Goal: Check status: Check status

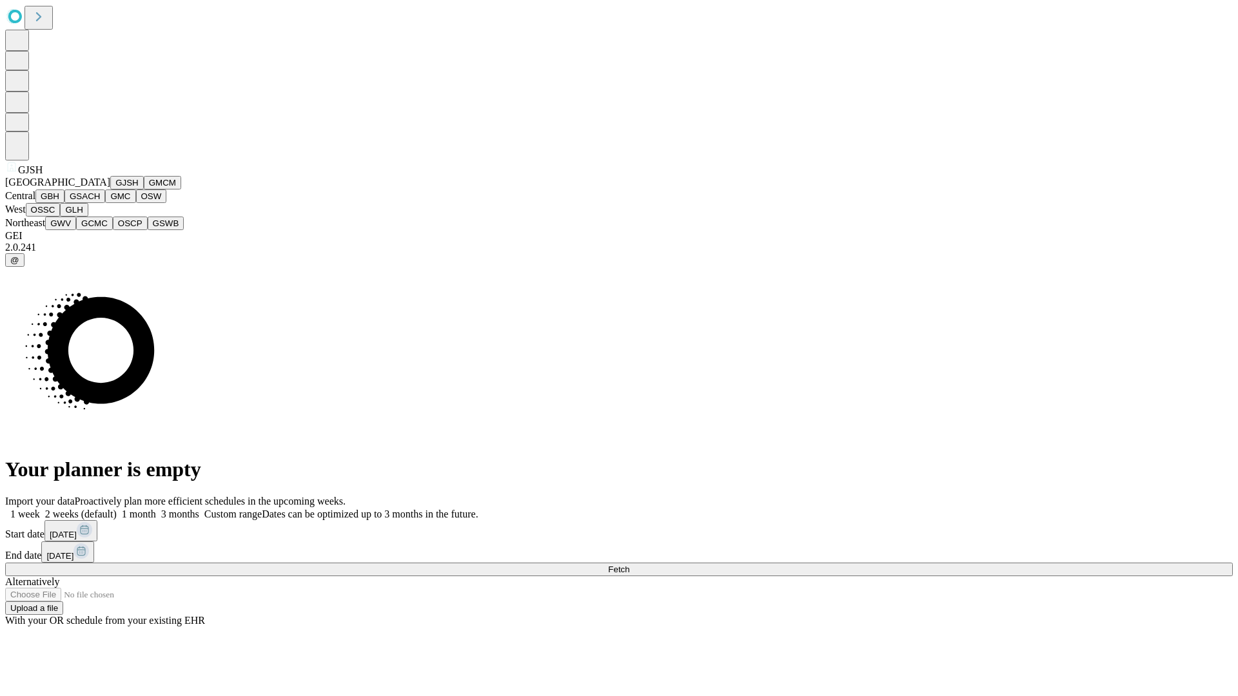
click at [110, 190] on button "GJSH" at bounding box center [127, 183] width 34 height 14
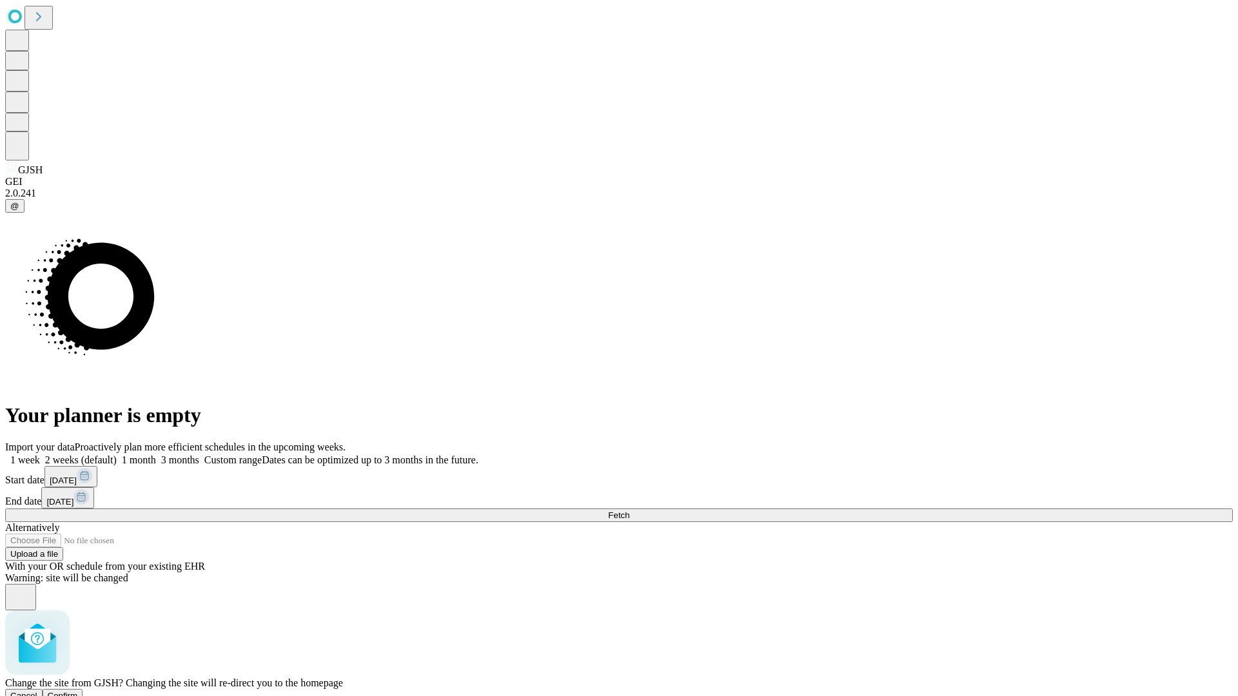
click at [78, 691] on span "Confirm" at bounding box center [63, 696] width 30 height 10
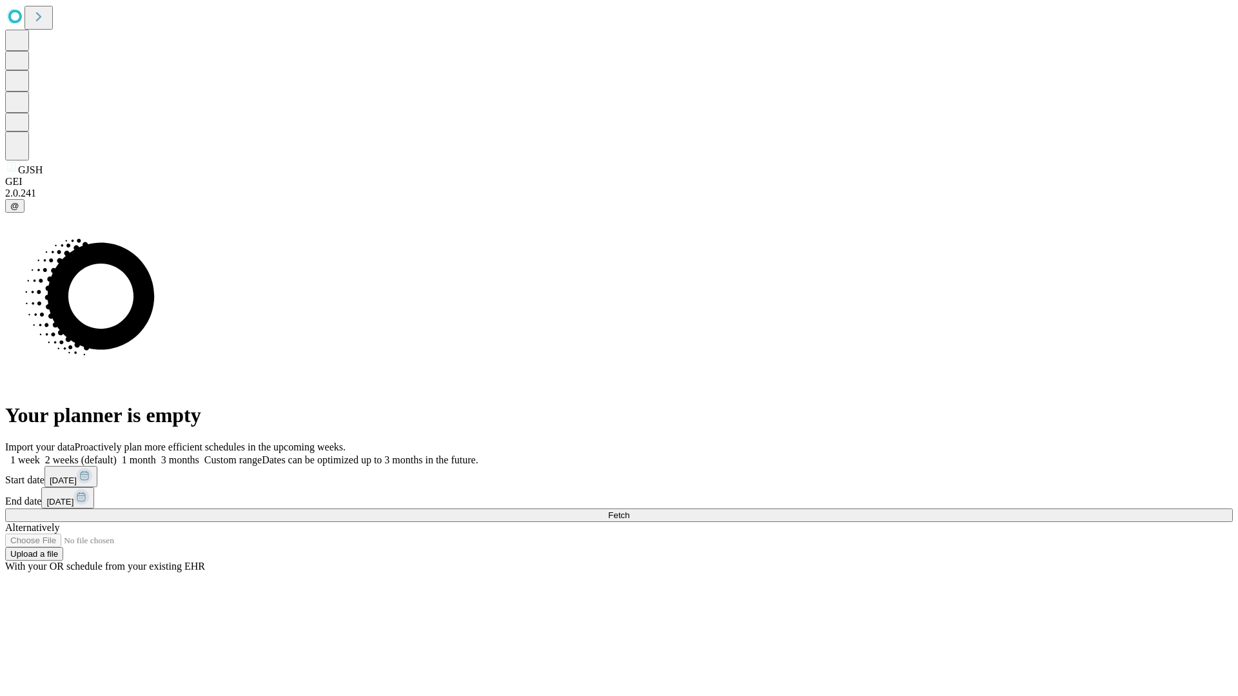
click at [117, 455] on label "2 weeks (default)" at bounding box center [78, 460] width 77 height 11
click at [629, 511] on span "Fetch" at bounding box center [618, 516] width 21 height 10
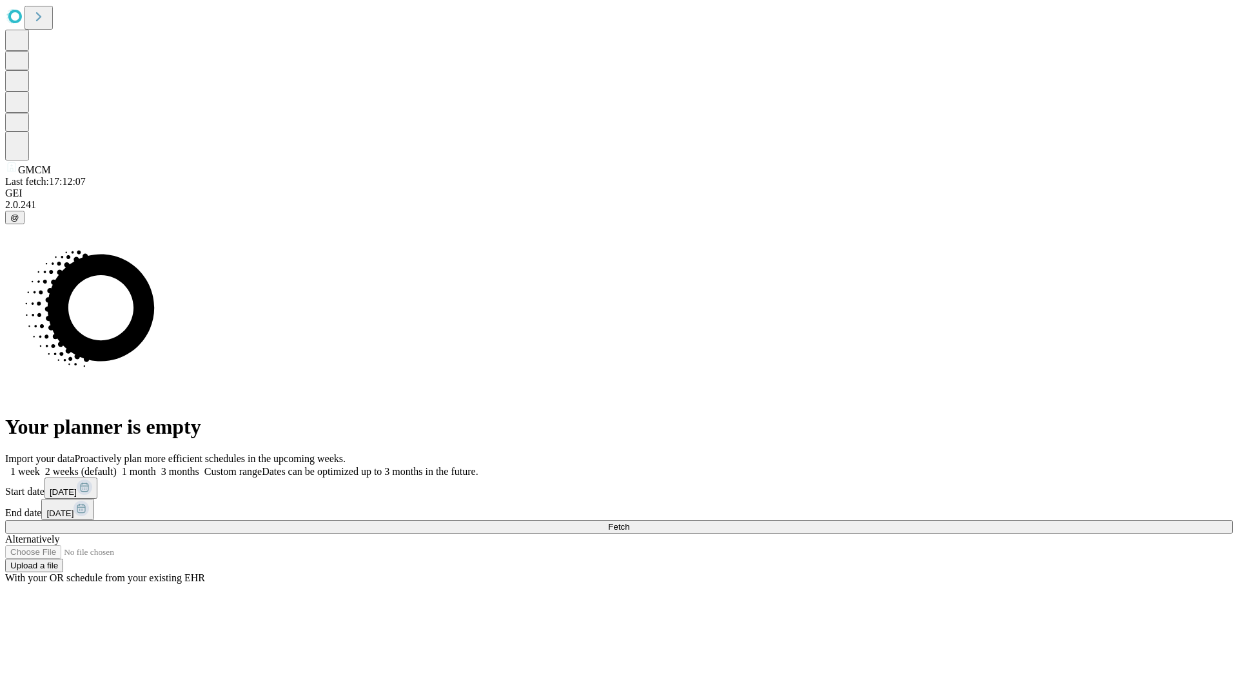
click at [117, 466] on label "2 weeks (default)" at bounding box center [78, 471] width 77 height 11
click at [629, 522] on span "Fetch" at bounding box center [618, 527] width 21 height 10
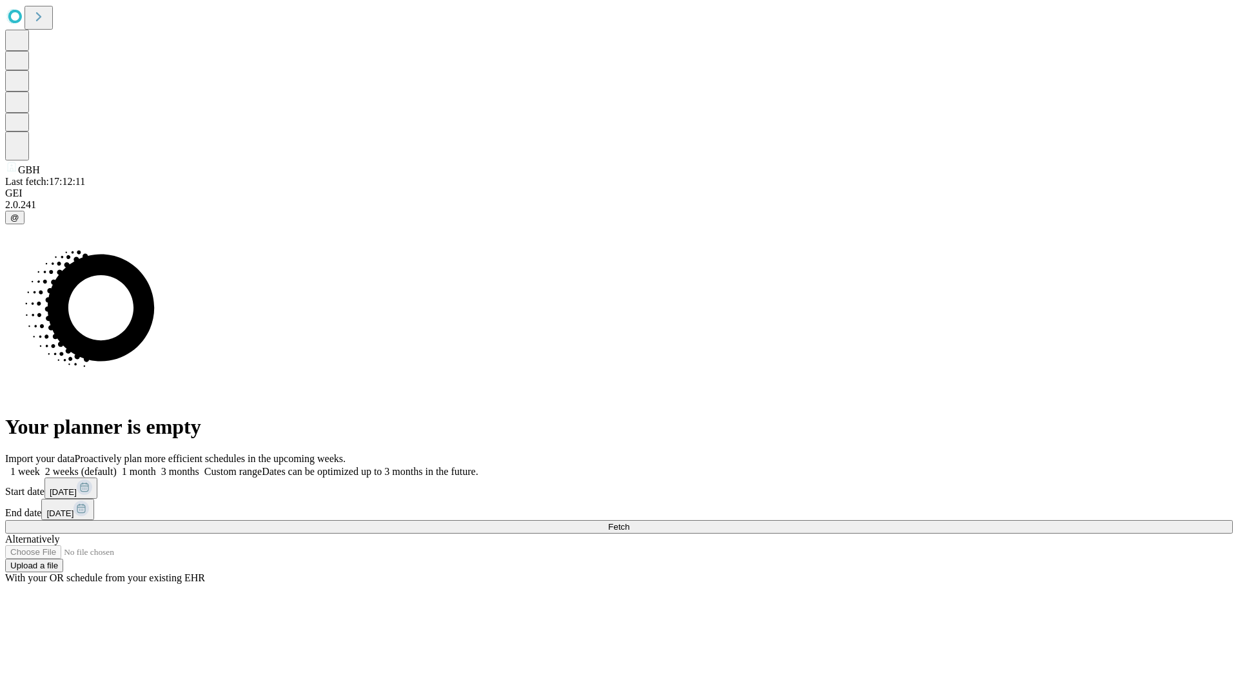
click at [117, 466] on label "2 weeks (default)" at bounding box center [78, 471] width 77 height 11
click at [629, 522] on span "Fetch" at bounding box center [618, 527] width 21 height 10
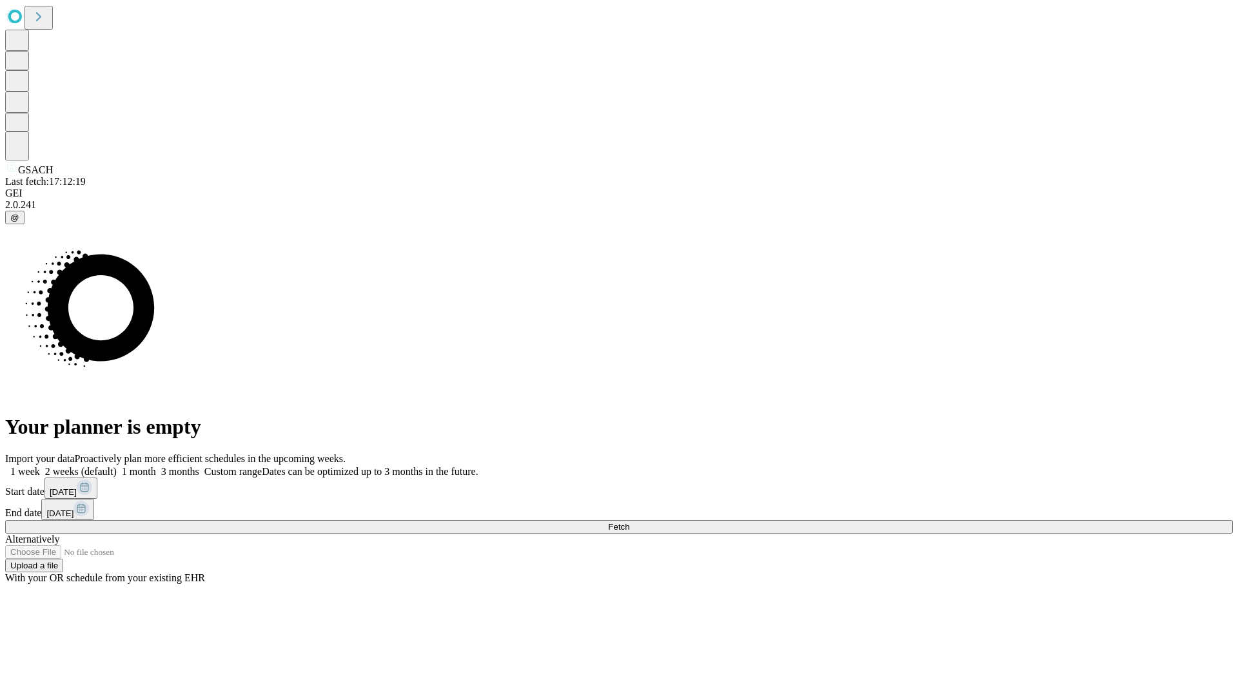
click at [117, 466] on label "2 weeks (default)" at bounding box center [78, 471] width 77 height 11
click at [629, 522] on span "Fetch" at bounding box center [618, 527] width 21 height 10
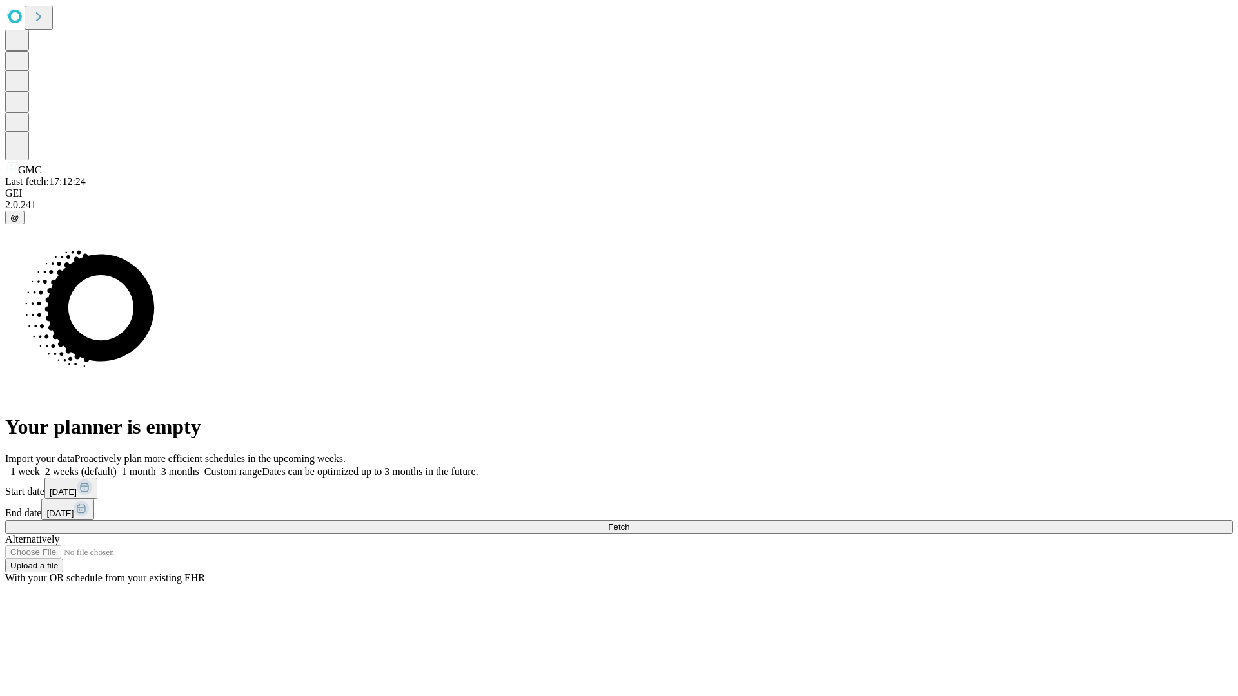
click at [117, 466] on label "2 weeks (default)" at bounding box center [78, 471] width 77 height 11
click at [629, 522] on span "Fetch" at bounding box center [618, 527] width 21 height 10
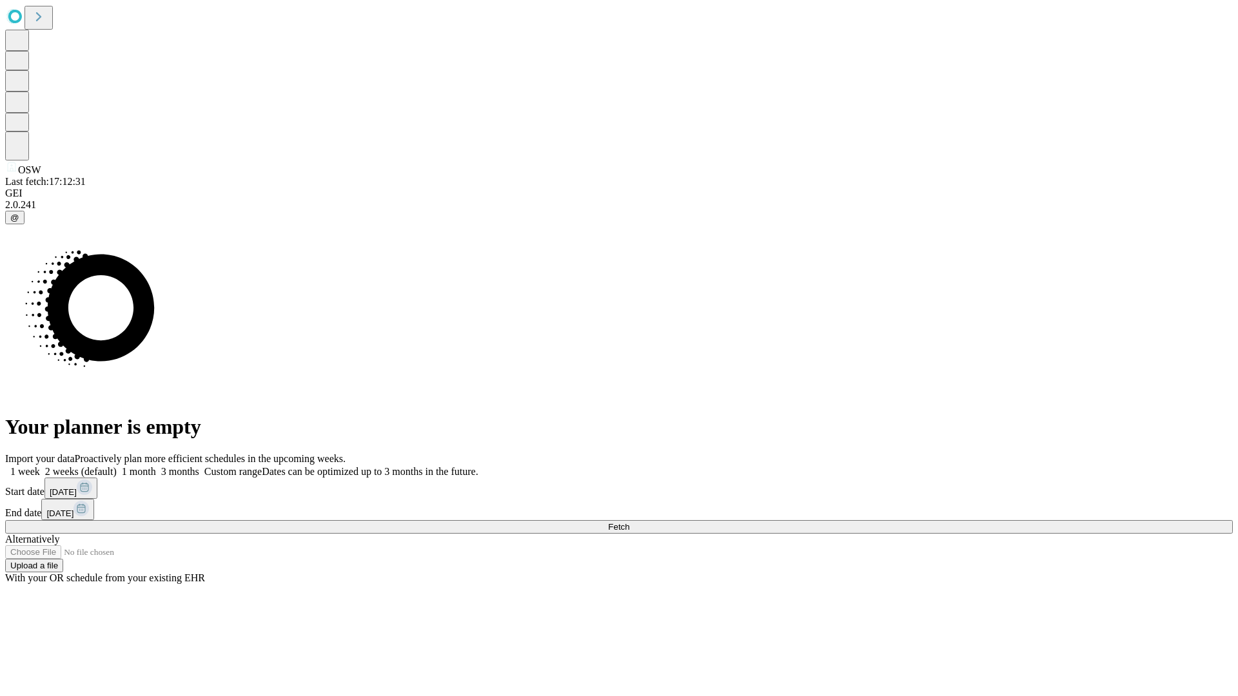
click at [629, 522] on span "Fetch" at bounding box center [618, 527] width 21 height 10
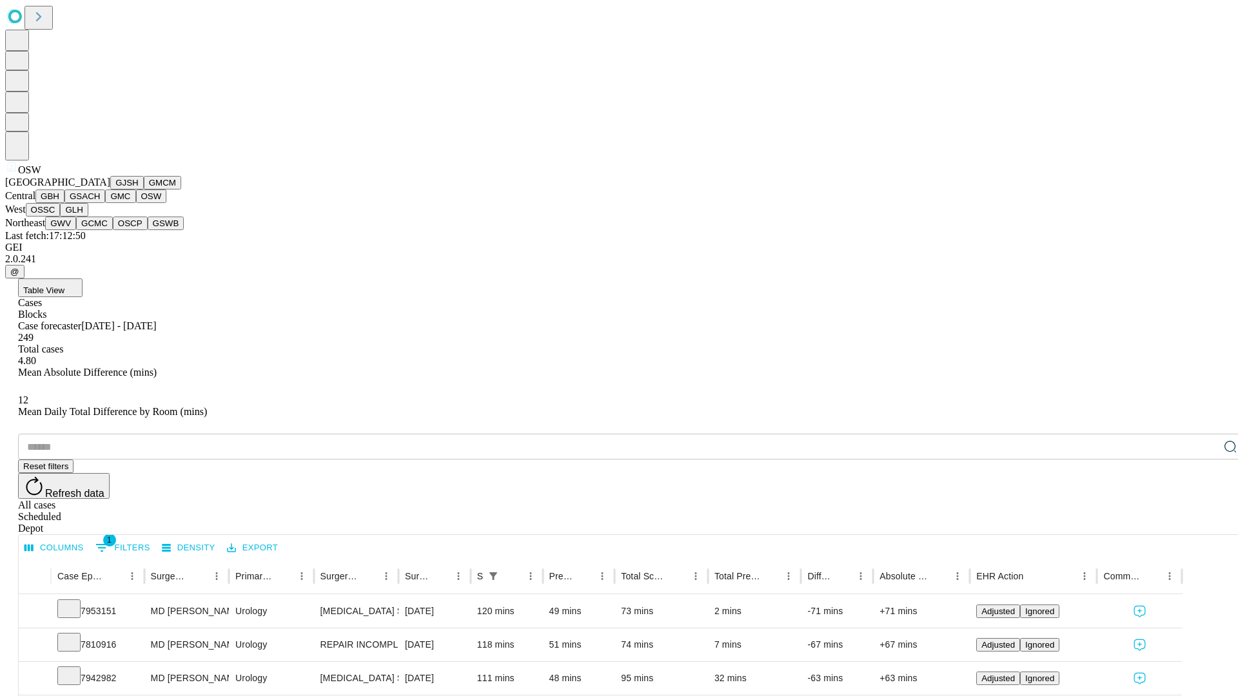
click at [61, 217] on button "OSSC" at bounding box center [43, 210] width 35 height 14
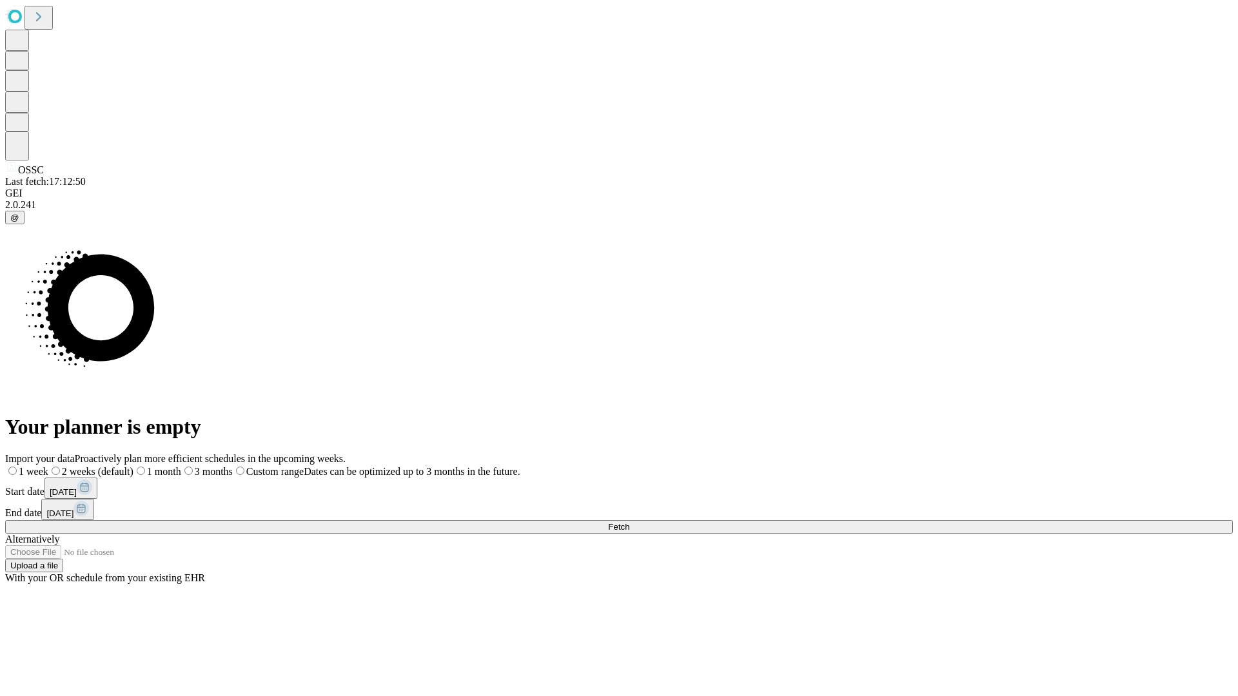
click at [133, 466] on label "2 weeks (default)" at bounding box center [90, 471] width 85 height 11
click at [629, 522] on span "Fetch" at bounding box center [618, 527] width 21 height 10
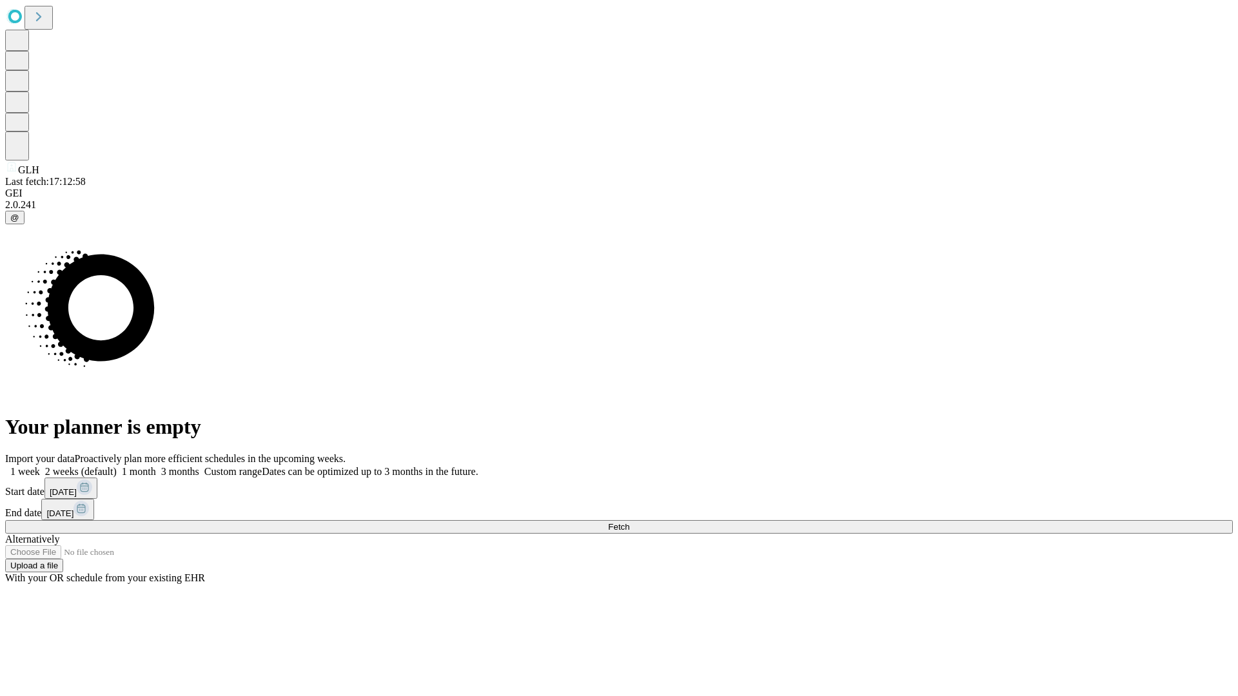
click at [117, 466] on label "2 weeks (default)" at bounding box center [78, 471] width 77 height 11
click at [629, 522] on span "Fetch" at bounding box center [618, 527] width 21 height 10
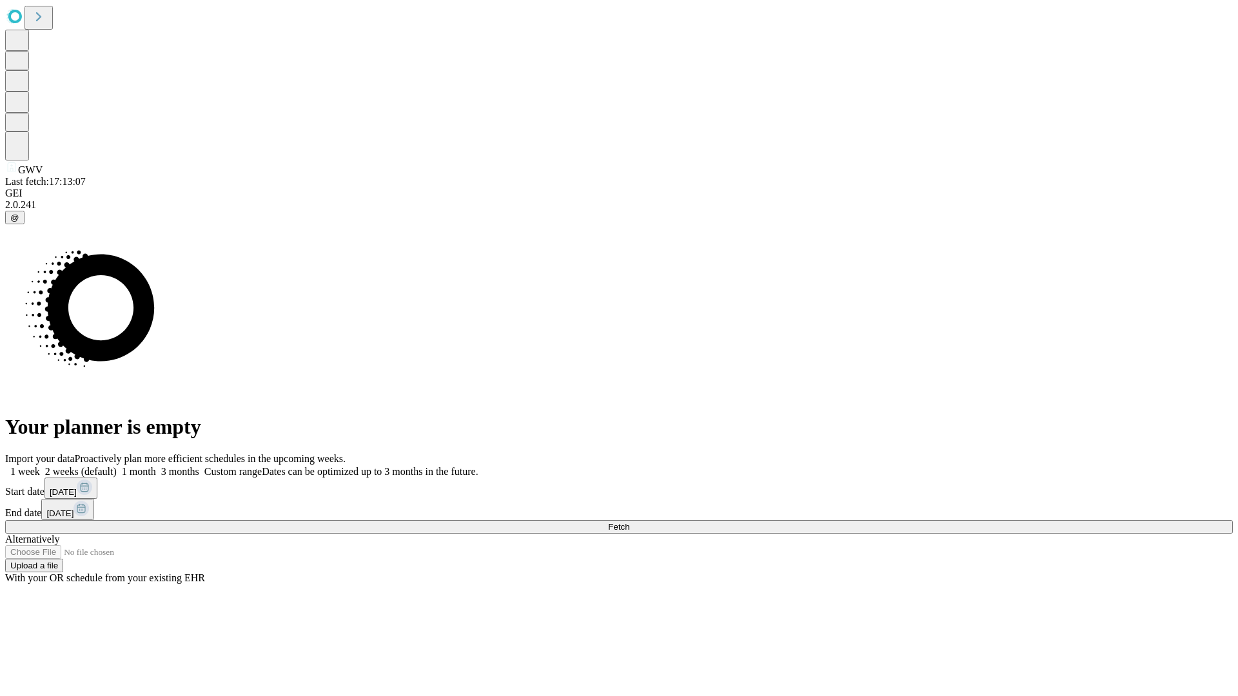
click at [117, 466] on label "2 weeks (default)" at bounding box center [78, 471] width 77 height 11
click at [629, 522] on span "Fetch" at bounding box center [618, 527] width 21 height 10
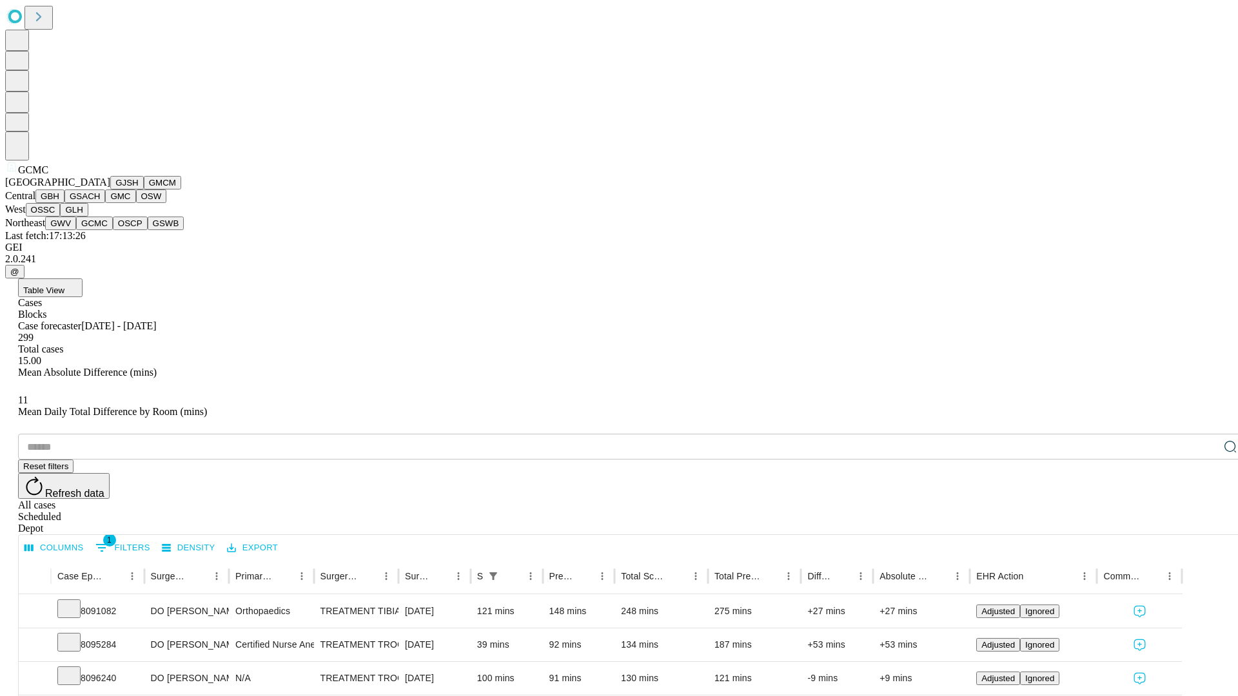
click at [113, 230] on button "OSCP" at bounding box center [130, 224] width 35 height 14
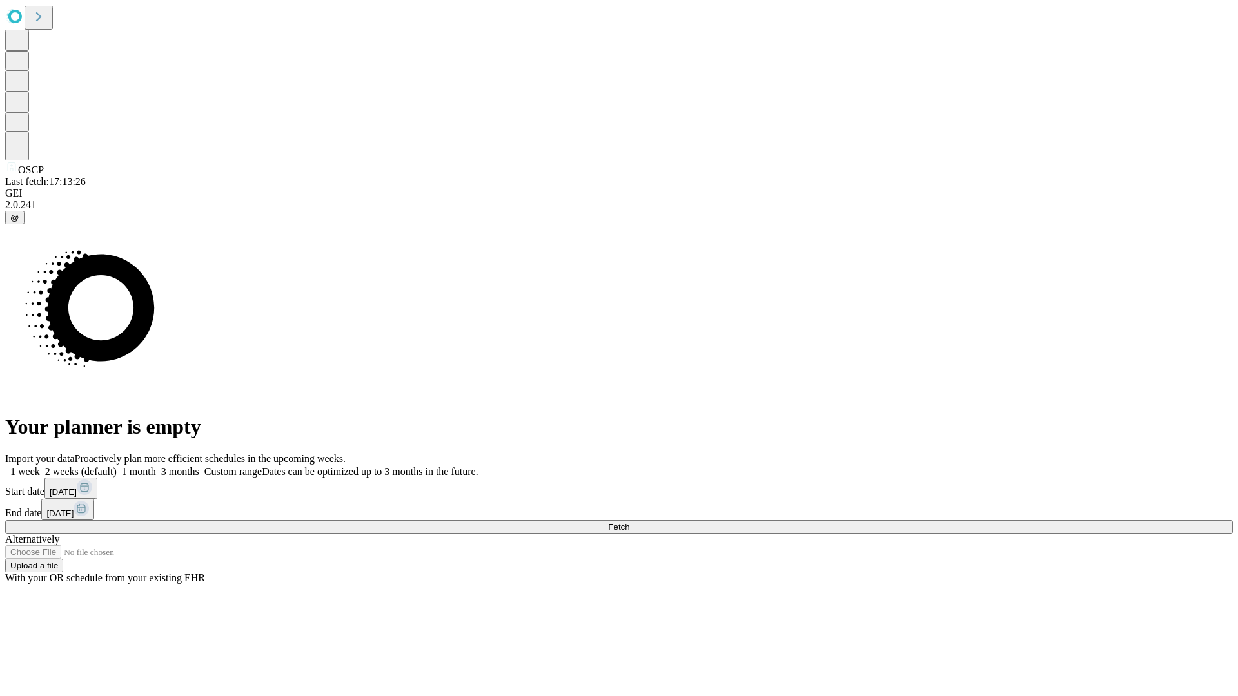
click at [117, 466] on label "2 weeks (default)" at bounding box center [78, 471] width 77 height 11
click at [629, 522] on span "Fetch" at bounding box center [618, 527] width 21 height 10
